Goal: Task Accomplishment & Management: Use online tool/utility

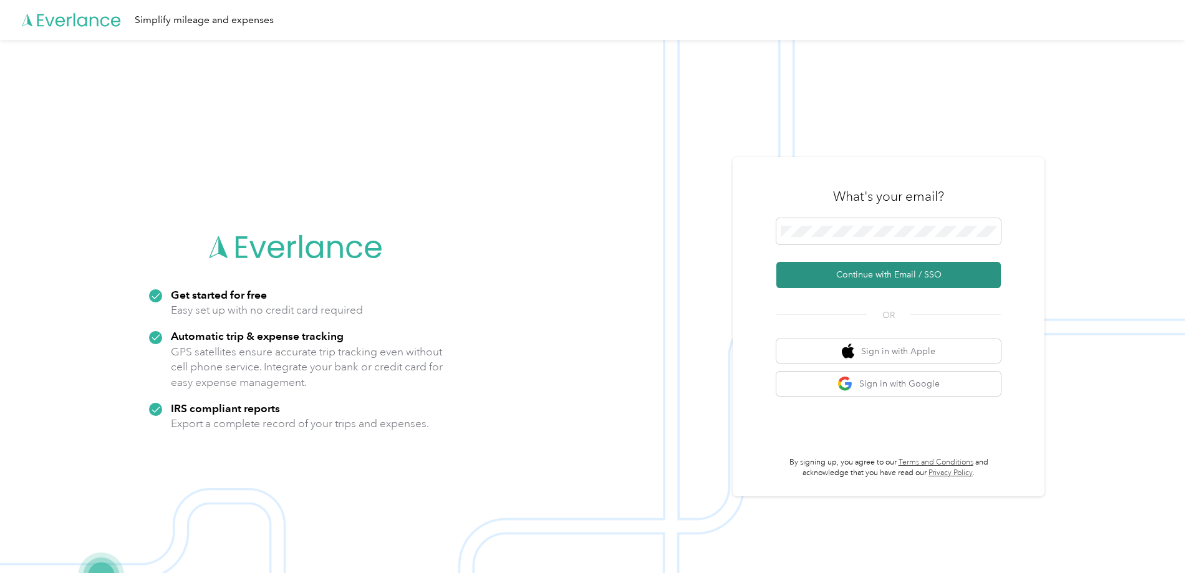
click at [879, 266] on button "Continue with Email / SSO" at bounding box center [888, 275] width 224 height 26
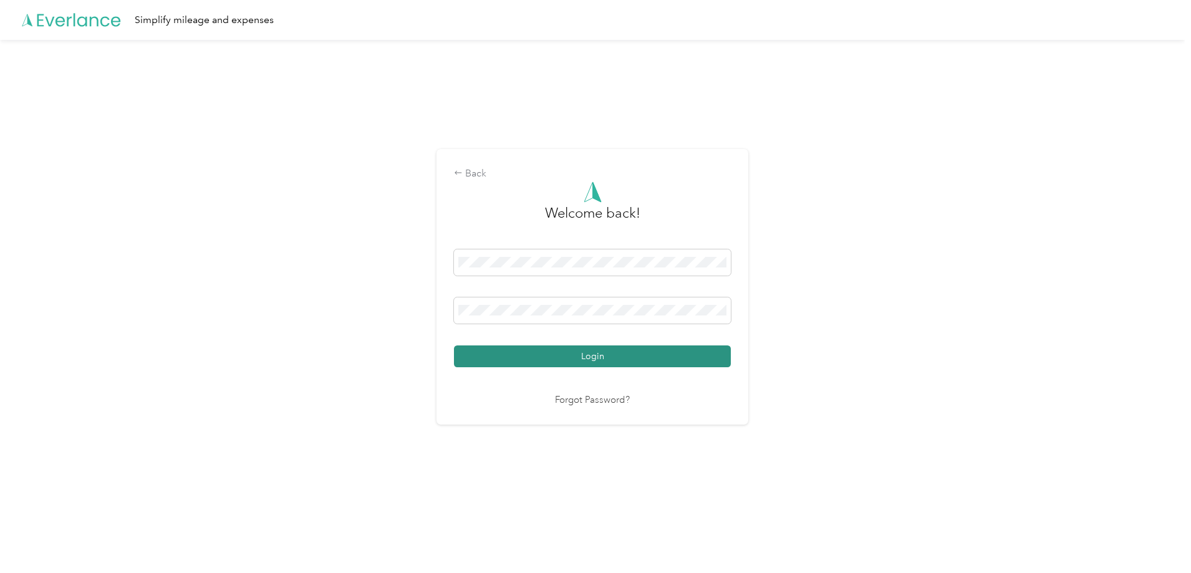
click at [593, 355] on button "Login" at bounding box center [592, 356] width 277 height 22
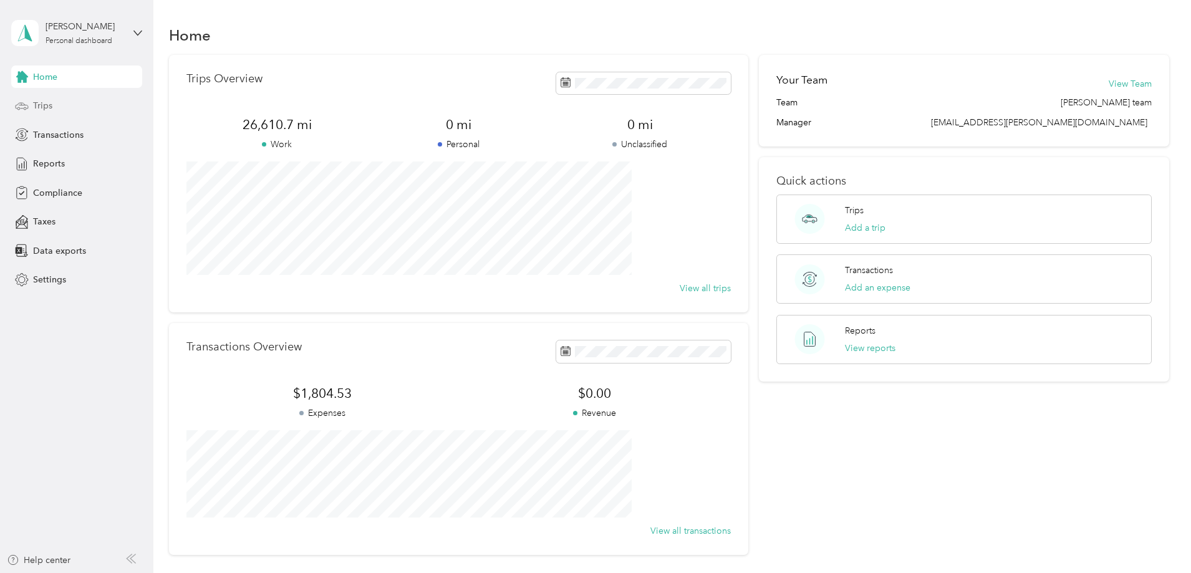
click at [43, 103] on span "Trips" at bounding box center [42, 105] width 19 height 13
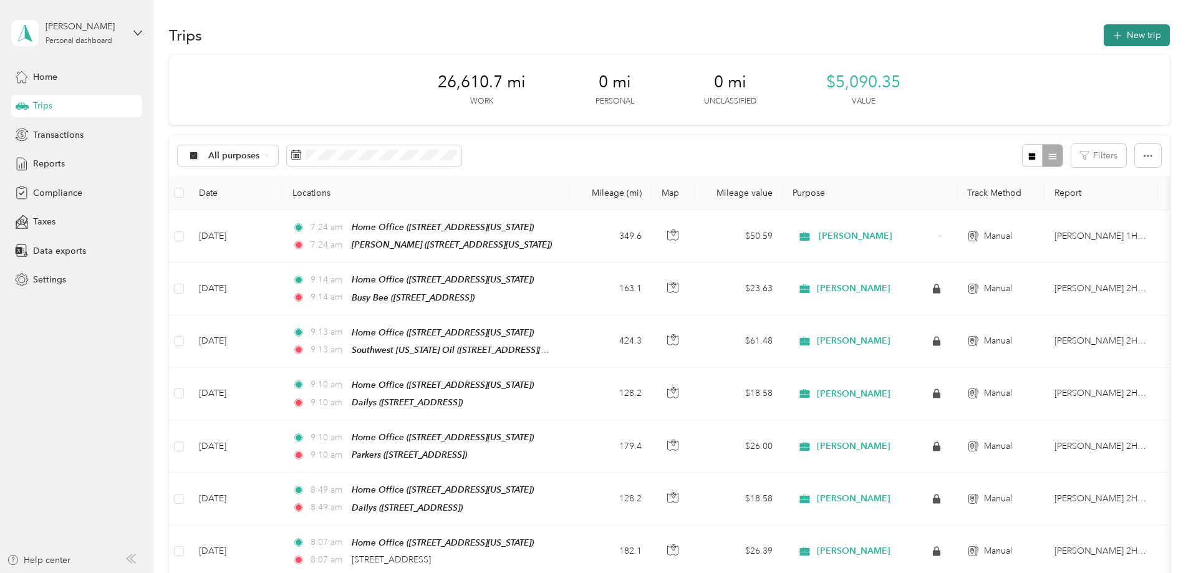
click at [1103, 29] on button "New trip" at bounding box center [1136, 35] width 66 height 22
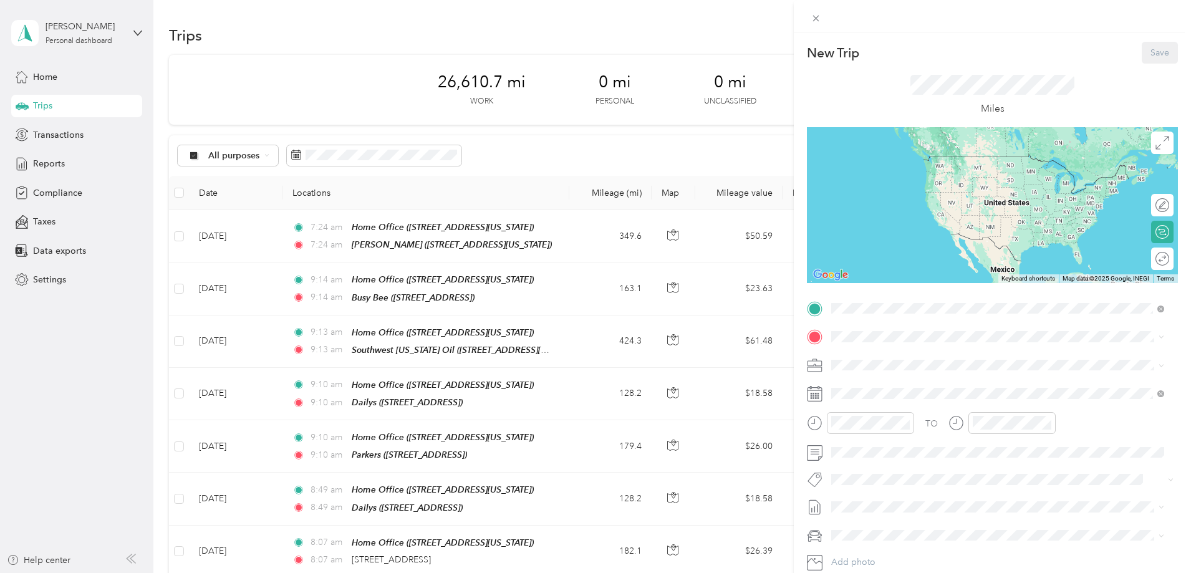
click at [875, 358] on strong "Home Office" at bounding box center [881, 357] width 52 height 11
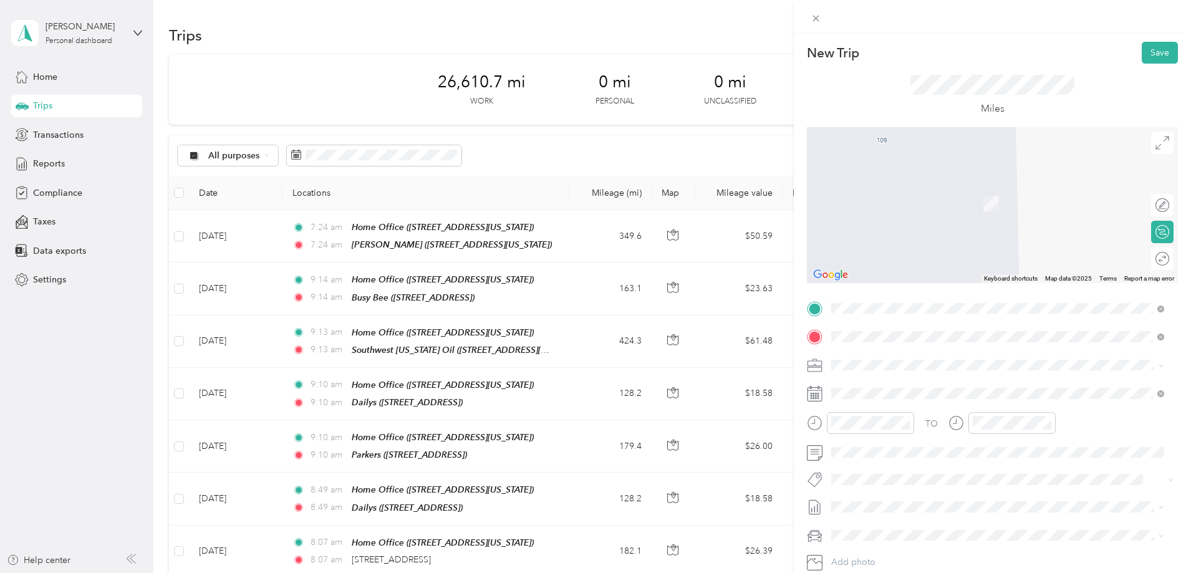
click at [901, 398] on span "[STREET_ADDRESS][US_STATE]" at bounding box center [917, 400] width 125 height 11
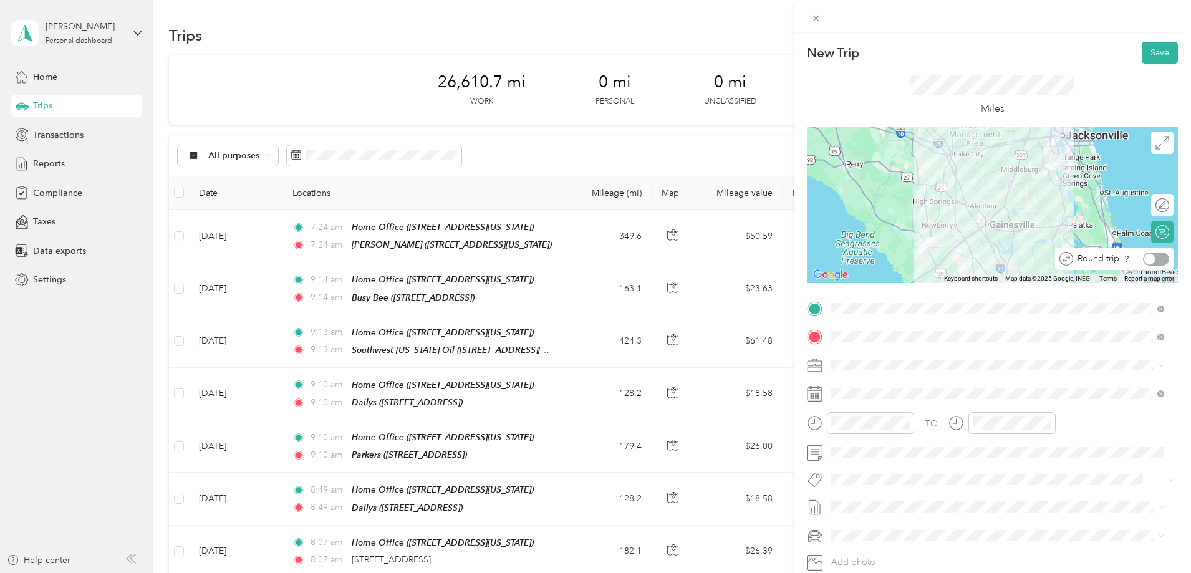
click at [1156, 261] on div at bounding box center [1156, 258] width 26 height 13
click at [1156, 53] on button "Save" at bounding box center [1159, 53] width 36 height 22
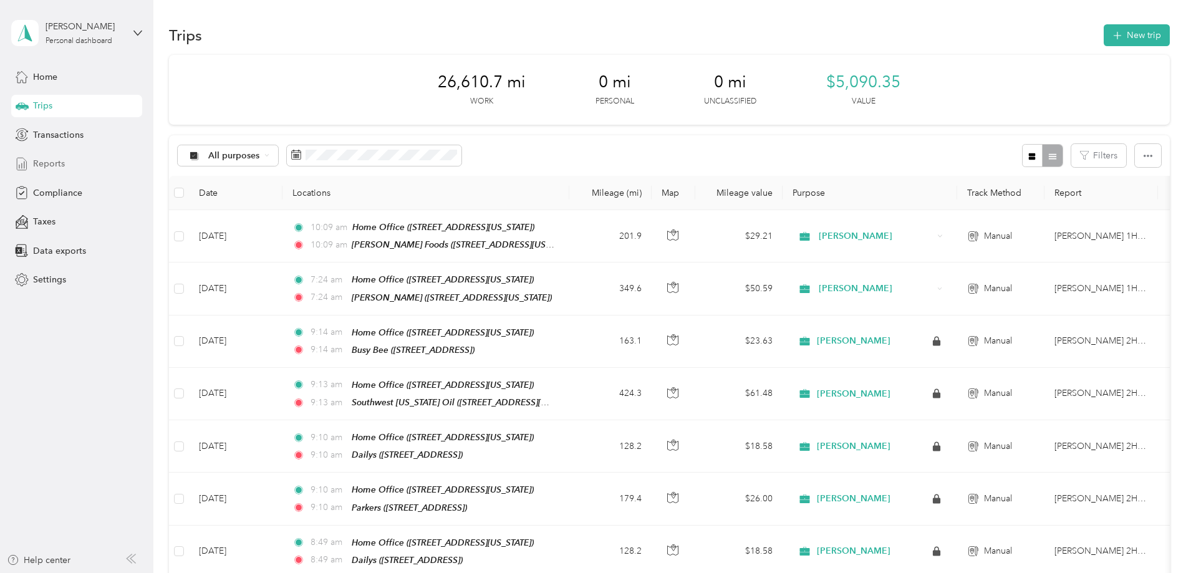
click at [46, 165] on span "Reports" at bounding box center [49, 163] width 32 height 13
